Goal: Find specific page/section: Find specific page/section

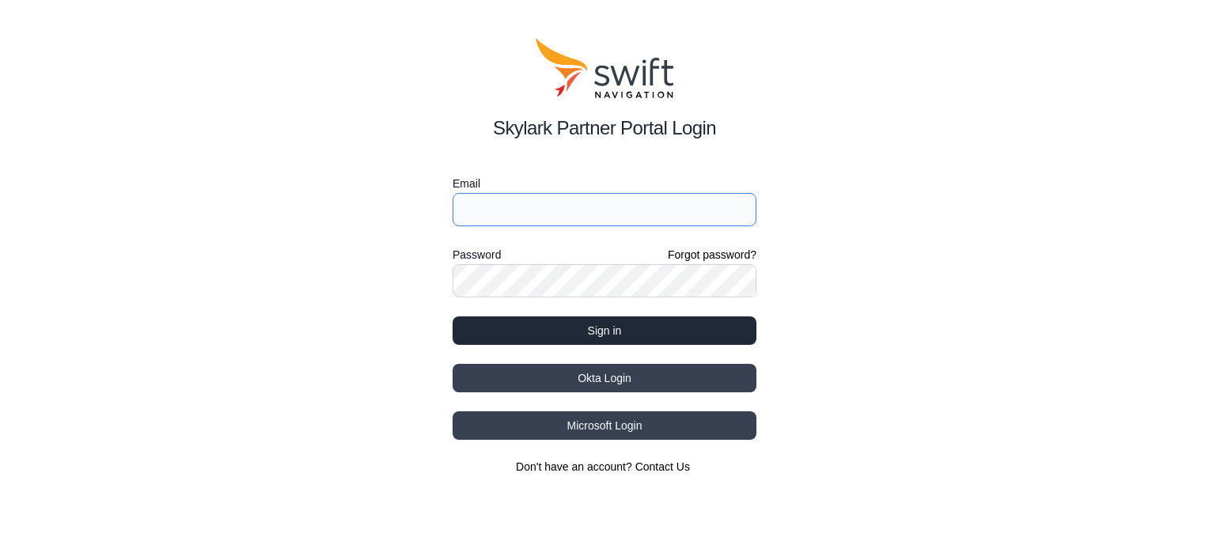
type input "[EMAIL_ADDRESS][DOMAIN_NAME]"
click at [533, 334] on button "Sign in" at bounding box center [605, 331] width 304 height 28
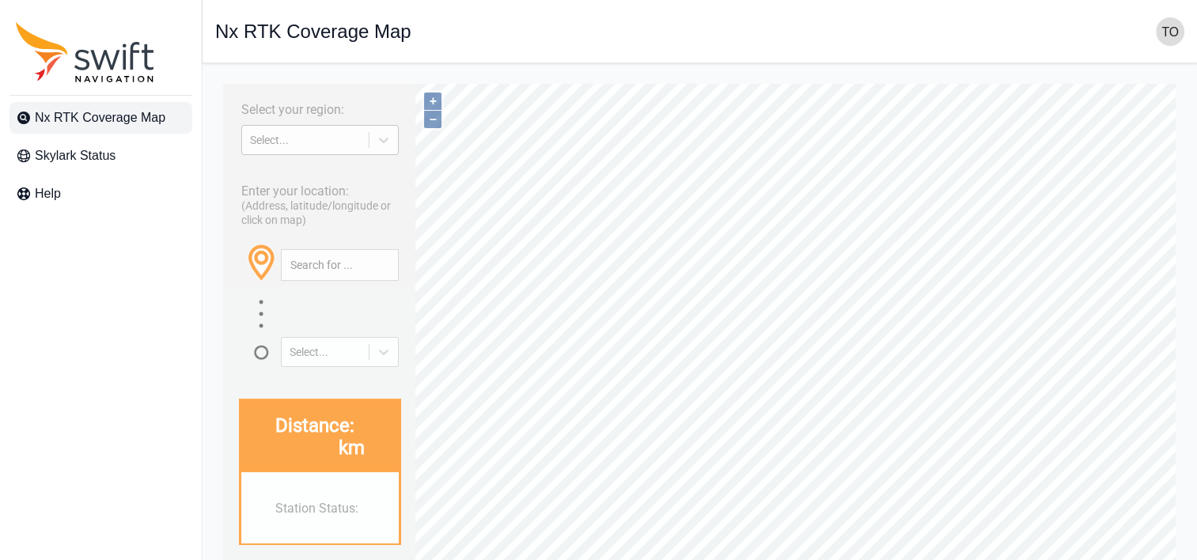
click at [276, 142] on div "Select..." at bounding box center [305, 140] width 111 height 13
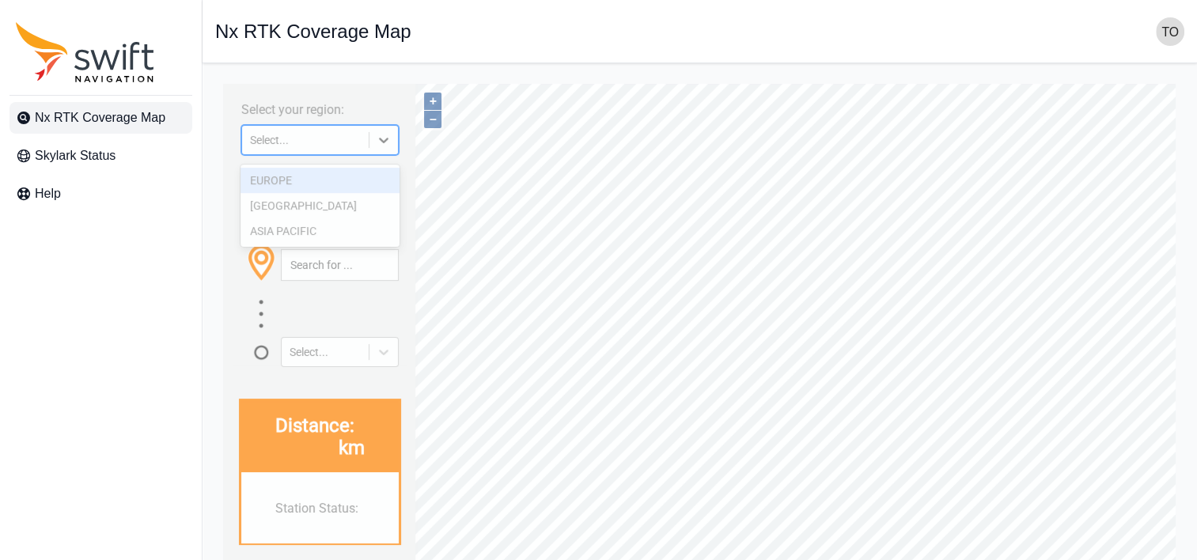
paste input
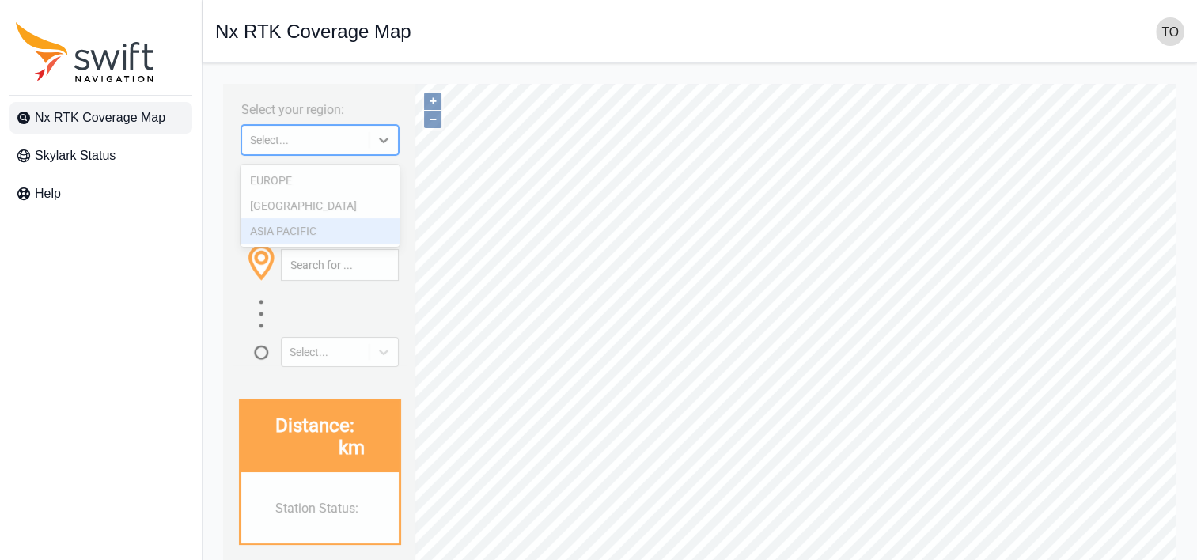
drag, startPoint x: 335, startPoint y: 225, endPoint x: 334, endPoint y: 271, distance: 45.9
click at [335, 226] on div "ASIA PACIFIC" at bounding box center [320, 230] width 158 height 25
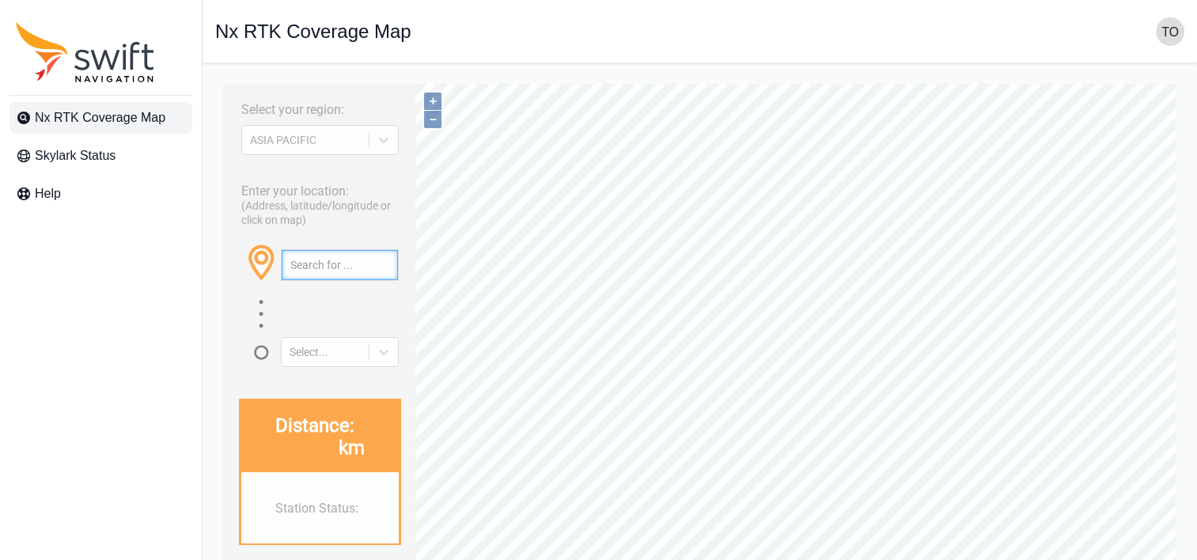
click at [332, 277] on input "text" at bounding box center [340, 265] width 116 height 30
paste input "43.805347785756595, 142.27246981095772"
type input "43.805347785756595, 142.27246981095772"
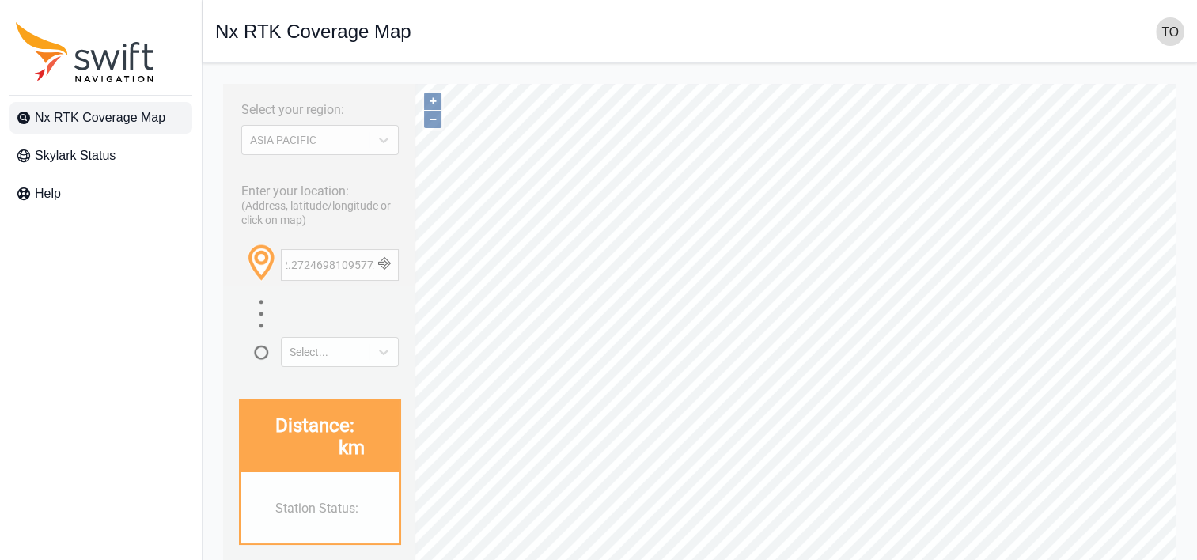
click at [384, 275] on button "button" at bounding box center [385, 265] width 26 height 30
